Goal: Information Seeking & Learning: Understand process/instructions

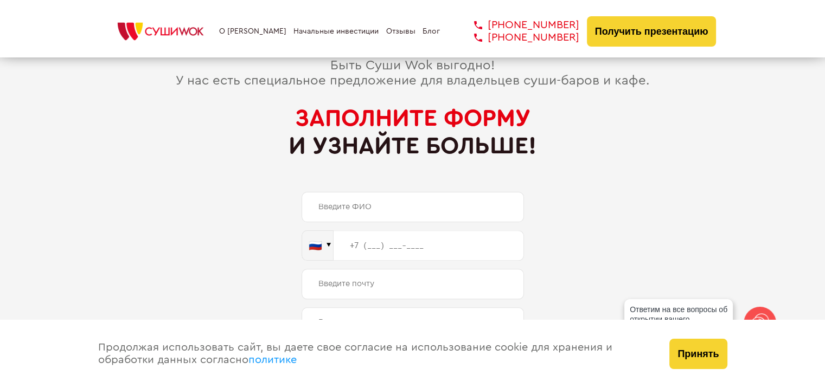
scroll to position [5562, 0]
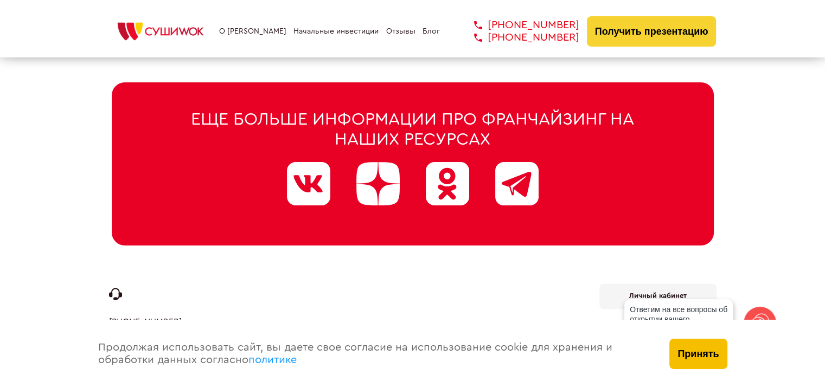
click at [701, 360] on button "Принять" at bounding box center [697, 354] width 57 height 30
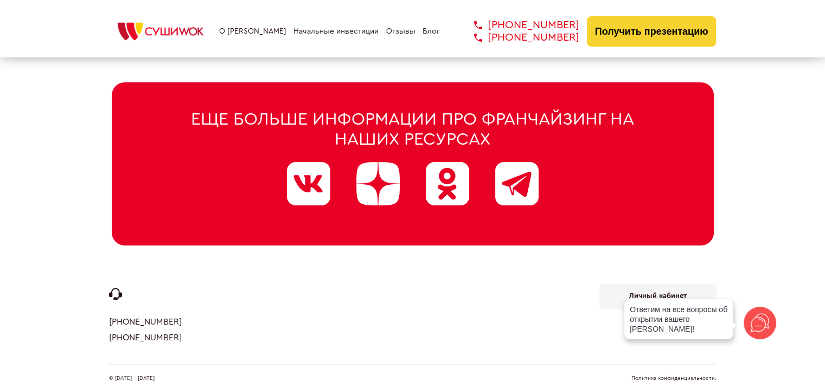
click at [683, 376] on link "Политика конфиденциальности." at bounding box center [673, 378] width 85 height 5
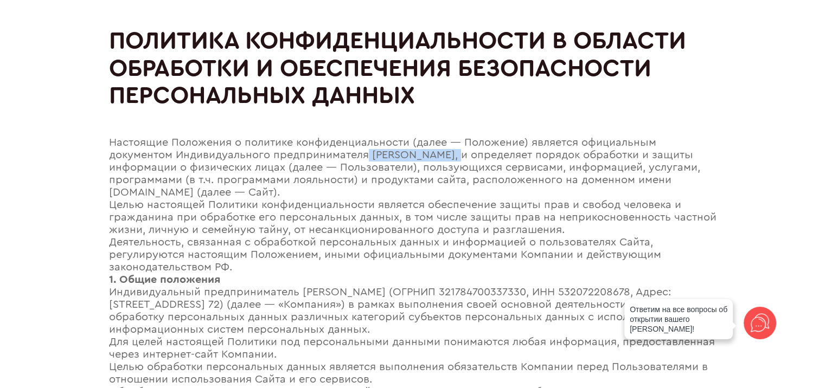
drag, startPoint x: 364, startPoint y: 156, endPoint x: 460, endPoint y: 156, distance: 95.4
click at [460, 156] on div "Настоящие Положения о политике конфиденциальности (далее — Положение) является …" at bounding box center [412, 168] width 607 height 62
